Goal: Task Accomplishment & Management: Manage account settings

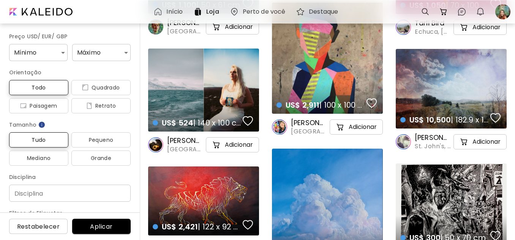
scroll to position [266, 0]
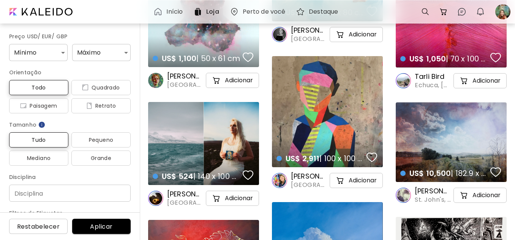
click at [328, 65] on div "US$ 2,911 | 100 x 100 cm details" at bounding box center [327, 111] width 111 height 111
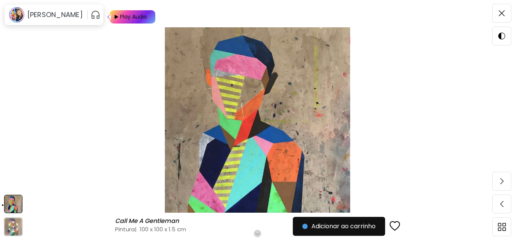
click at [119, 17] on img at bounding box center [114, 16] width 9 height 13
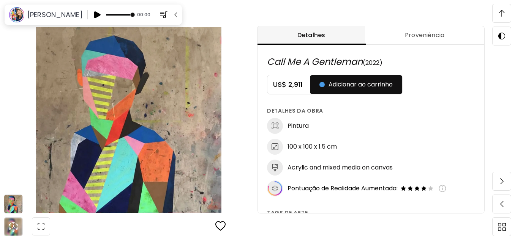
scroll to position [454, 0]
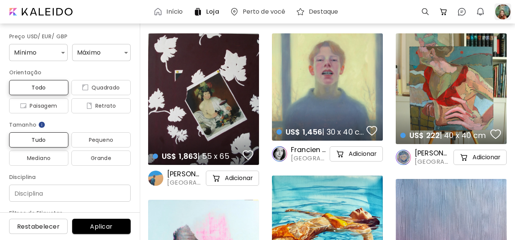
click at [501, 8] on div at bounding box center [502, 11] width 17 height 17
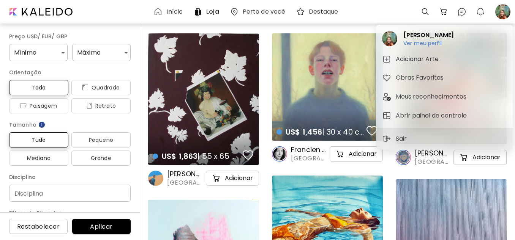
click at [499, 10] on div at bounding box center [257, 120] width 515 height 240
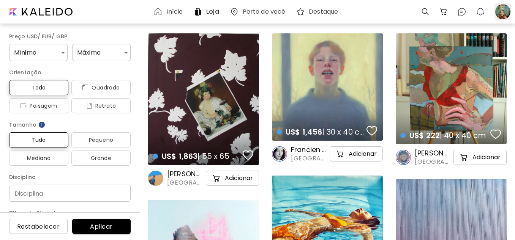
click at [499, 10] on div at bounding box center [502, 11] width 17 height 17
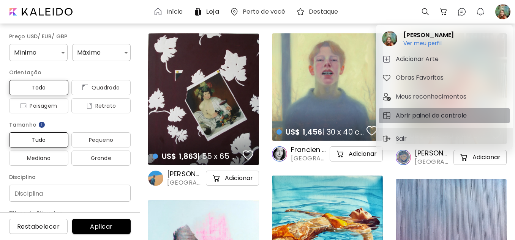
click at [422, 113] on h5 "Abrir painel de controle" at bounding box center [431, 115] width 73 height 9
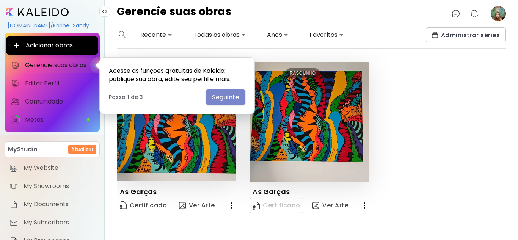
click at [220, 96] on span "Seguinte" at bounding box center [225, 97] width 27 height 8
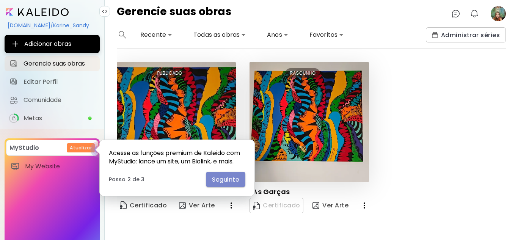
click at [229, 177] on span "Seguinte" at bounding box center [225, 180] width 27 height 8
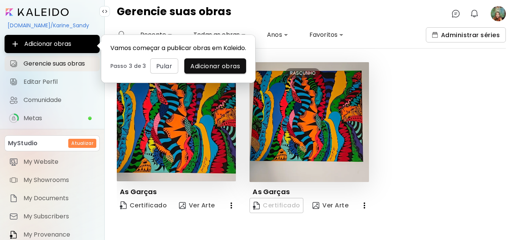
click at [461, 33] on span "Administrar séries" at bounding box center [466, 35] width 68 height 8
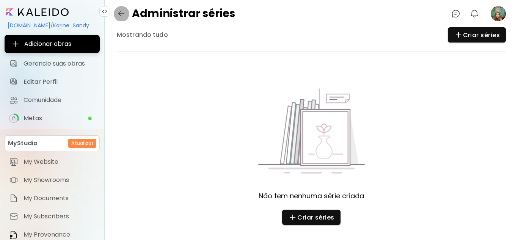
click at [120, 12] on img "button" at bounding box center [121, 13] width 9 height 9
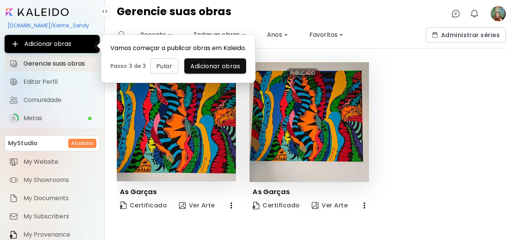
click at [425, 143] on div "Editar PUBLICADO As Garças Certificado Ver Arte Editar PUBLICADO As Garças Cert…" at bounding box center [304, 138] width 403 height 153
click at [366, 204] on icon "button" at bounding box center [364, 205] width 9 height 9
click at [430, 198] on div at bounding box center [259, 120] width 518 height 240
click at [367, 204] on icon "button" at bounding box center [364, 205] width 9 height 9
click at [412, 178] on div at bounding box center [259, 120] width 518 height 240
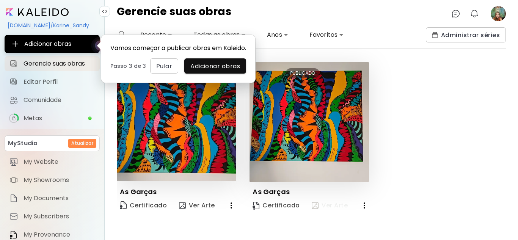
click at [335, 205] on span "Ver Arte" at bounding box center [330, 205] width 36 height 8
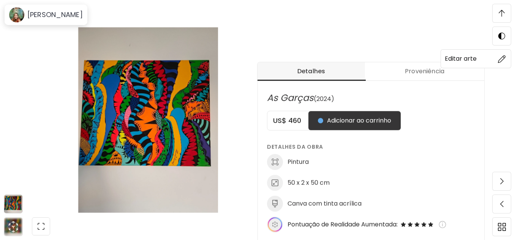
click at [495, 66] on span at bounding box center [501, 59] width 16 height 16
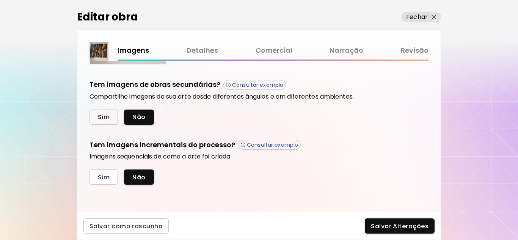
click at [98, 118] on span "Sim" at bounding box center [104, 117] width 12 height 8
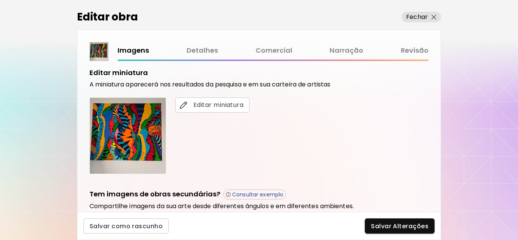
scroll to position [152, 0]
